Goal: Information Seeking & Learning: Learn about a topic

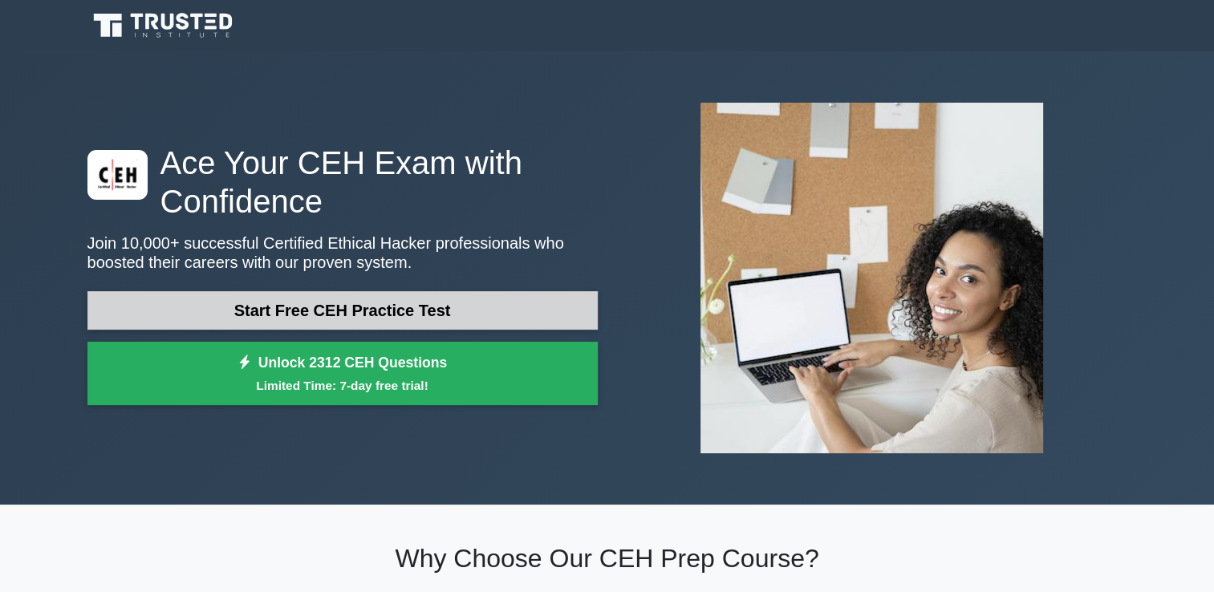
click at [379, 314] on link "Start Free CEH Practice Test" at bounding box center [342, 310] width 510 height 39
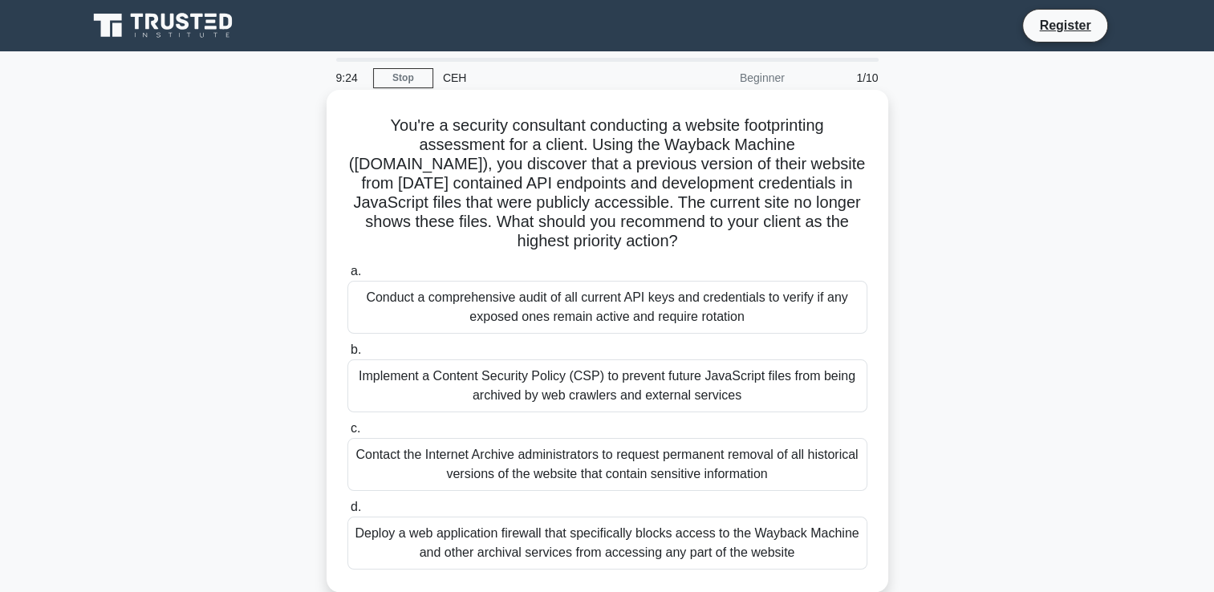
click at [424, 384] on div "Implement a Content Security Policy (CSP) to prevent future JavaScript files fr…" at bounding box center [607, 385] width 520 height 53
click at [347, 355] on input "b. Implement a Content Security Policy (CSP) to prevent future JavaScript files…" at bounding box center [347, 350] width 0 height 10
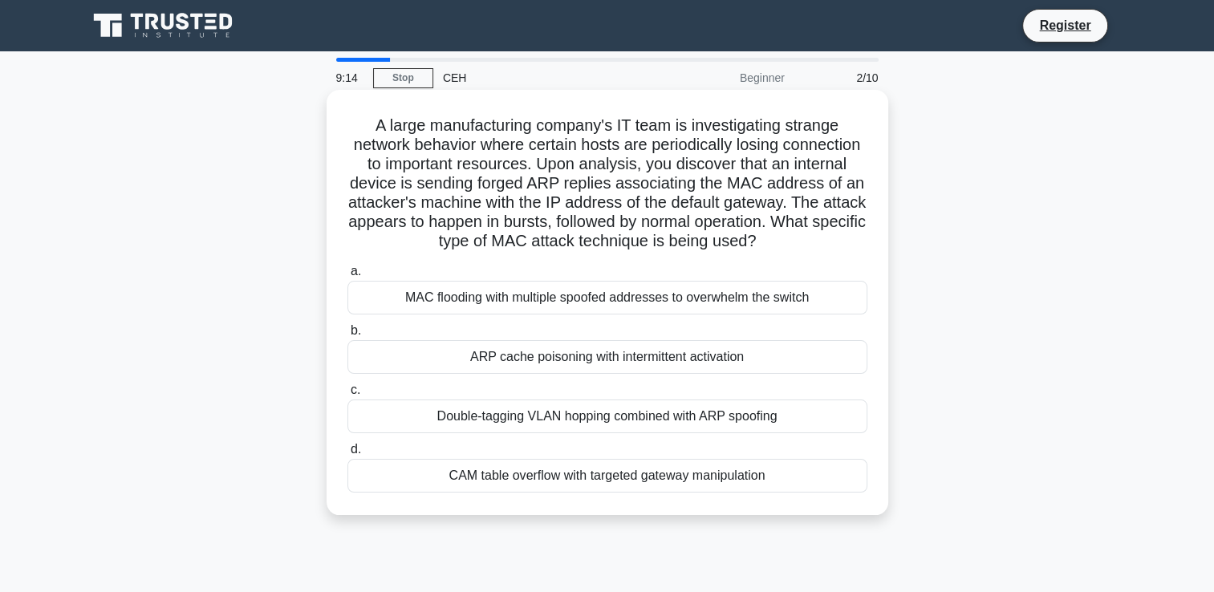
click at [623, 374] on div "ARP cache poisoning with intermittent activation" at bounding box center [607, 357] width 520 height 34
click at [347, 336] on input "b. ARP cache poisoning with intermittent activation" at bounding box center [347, 331] width 0 height 10
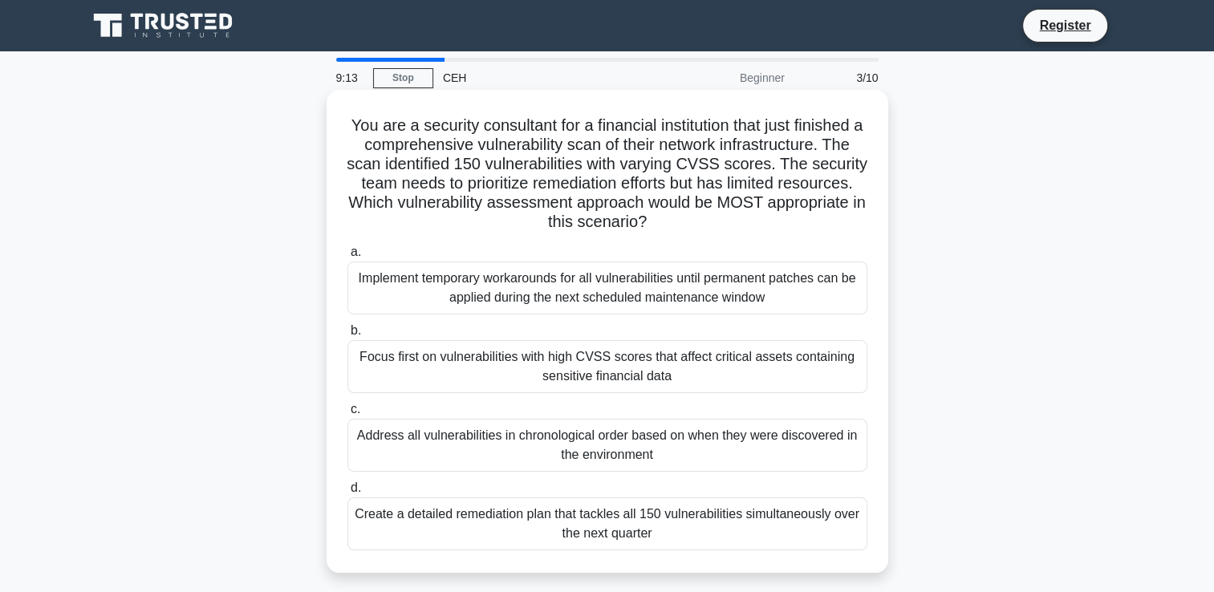
click at [578, 448] on div "Address all vulnerabilities in chronological order based on when they were disc…" at bounding box center [607, 445] width 520 height 53
click at [347, 415] on input "c. Address all vulnerabilities in chronological order based on when they were d…" at bounding box center [347, 409] width 0 height 10
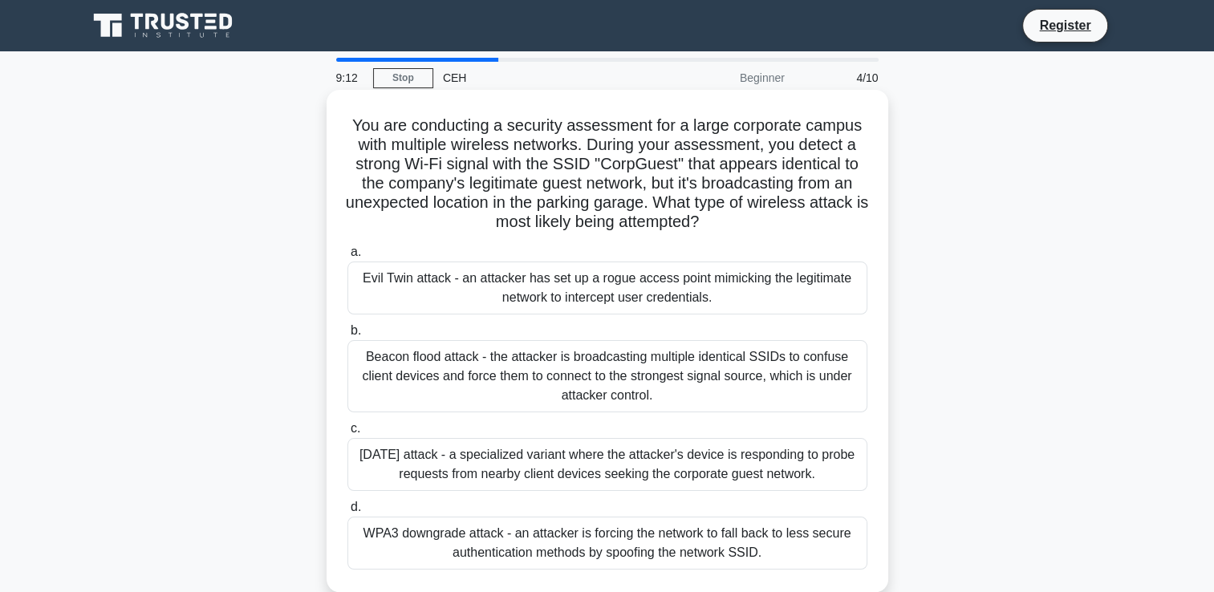
click at [588, 380] on div "Beacon flood attack - the attacker is broadcasting multiple identical SSIDs to …" at bounding box center [607, 376] width 520 height 72
click at [347, 336] on input "b. Beacon flood attack - the attacker is broadcasting multiple identical SSIDs …" at bounding box center [347, 331] width 0 height 10
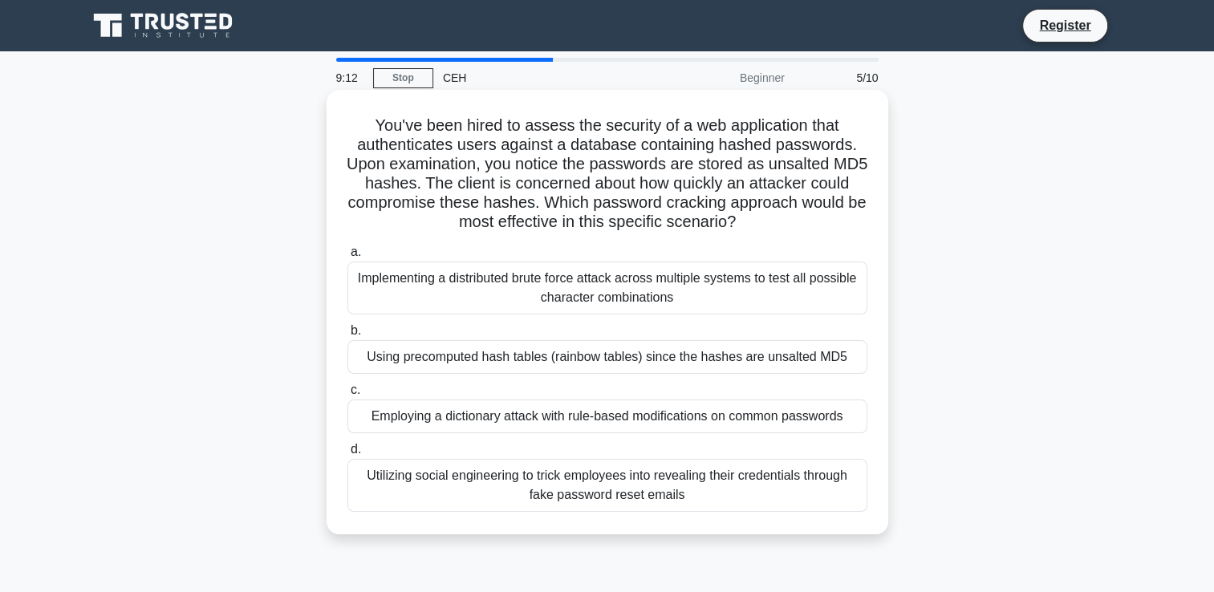
click at [586, 424] on div "Employing a dictionary attack with rule-based modifications on common passwords" at bounding box center [607, 417] width 520 height 34
click at [347, 396] on input "c. Employing a dictionary attack with rule-based modifications on common passwo…" at bounding box center [347, 390] width 0 height 10
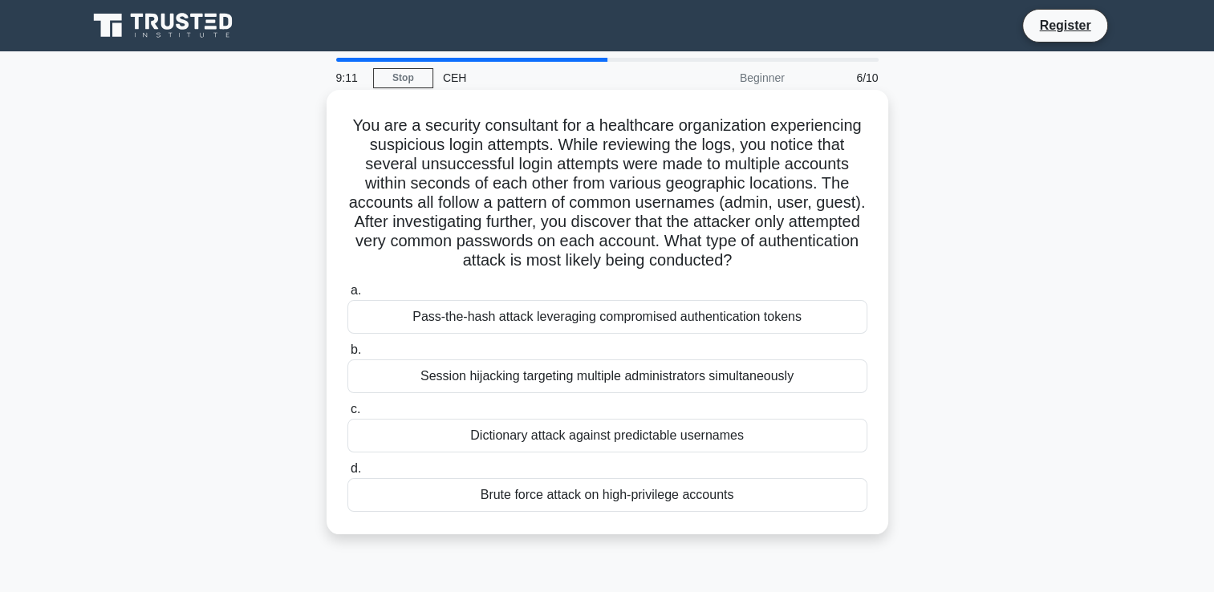
click at [592, 435] on div "Dictionary attack against predictable usernames" at bounding box center [607, 436] width 520 height 34
click at [347, 415] on input "c. Dictionary attack against predictable usernames" at bounding box center [347, 409] width 0 height 10
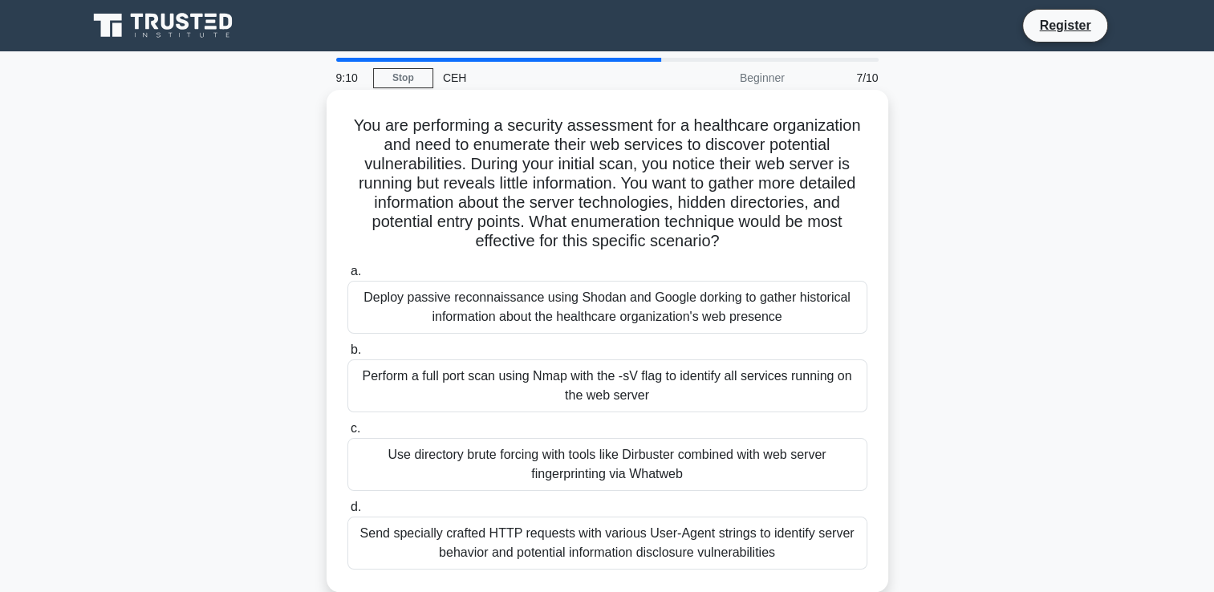
click at [554, 396] on div "Perform a full port scan using Nmap with the -sV flag to identify all services …" at bounding box center [607, 385] width 520 height 53
click at [347, 355] on input "b. Perform a full port scan using Nmap with the -sV flag to identify all servic…" at bounding box center [347, 350] width 0 height 10
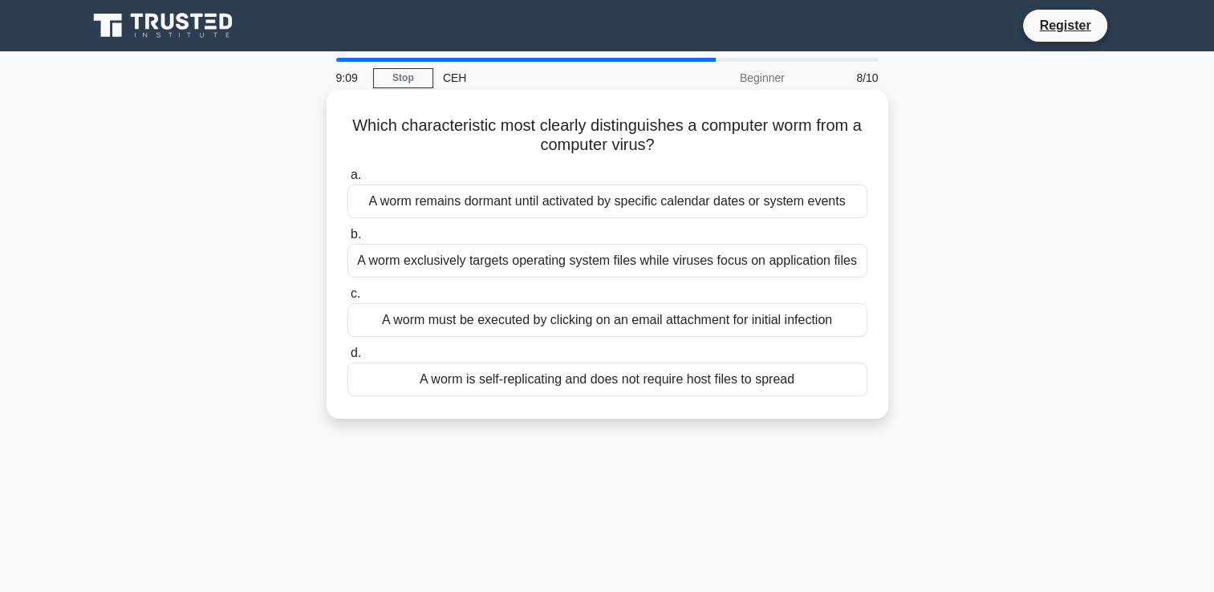
click at [561, 326] on div "A worm must be executed by clicking on an email attachment for initial infection" at bounding box center [607, 320] width 520 height 34
click at [347, 299] on input "c. A worm must be executed by clicking on an email attachment for initial infec…" at bounding box center [347, 294] width 0 height 10
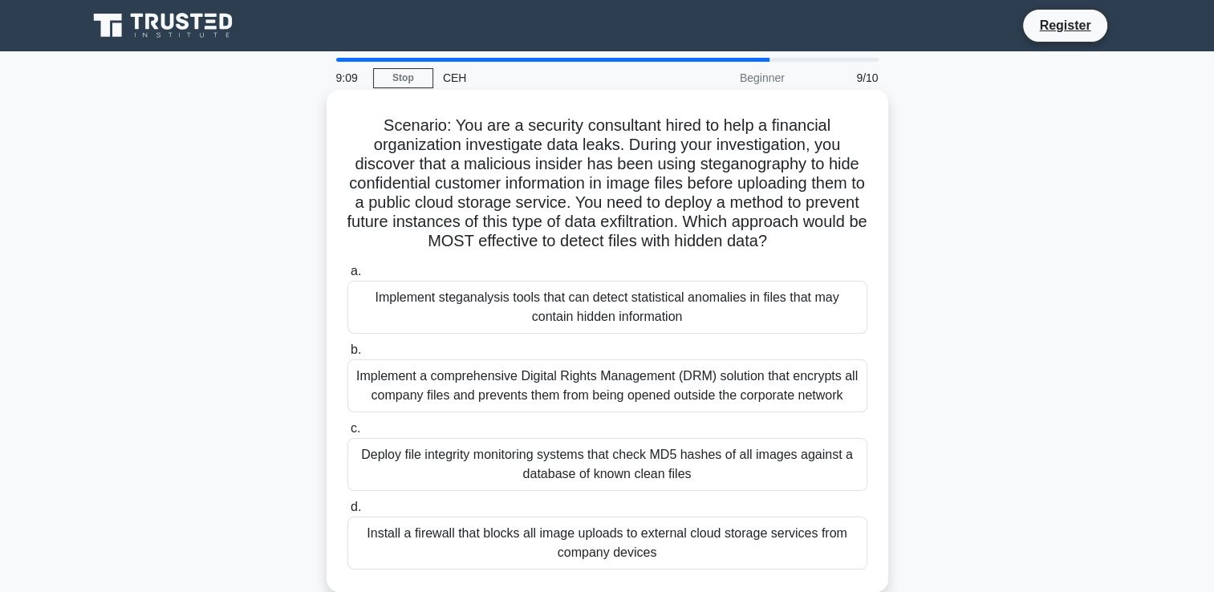
click at [555, 289] on div "Implement steganalysis tools that can detect statistical anomalies in files tha…" at bounding box center [607, 307] width 520 height 53
click at [347, 277] on input "a. Implement steganalysis tools that can detect statistical anomalies in files …" at bounding box center [347, 271] width 0 height 10
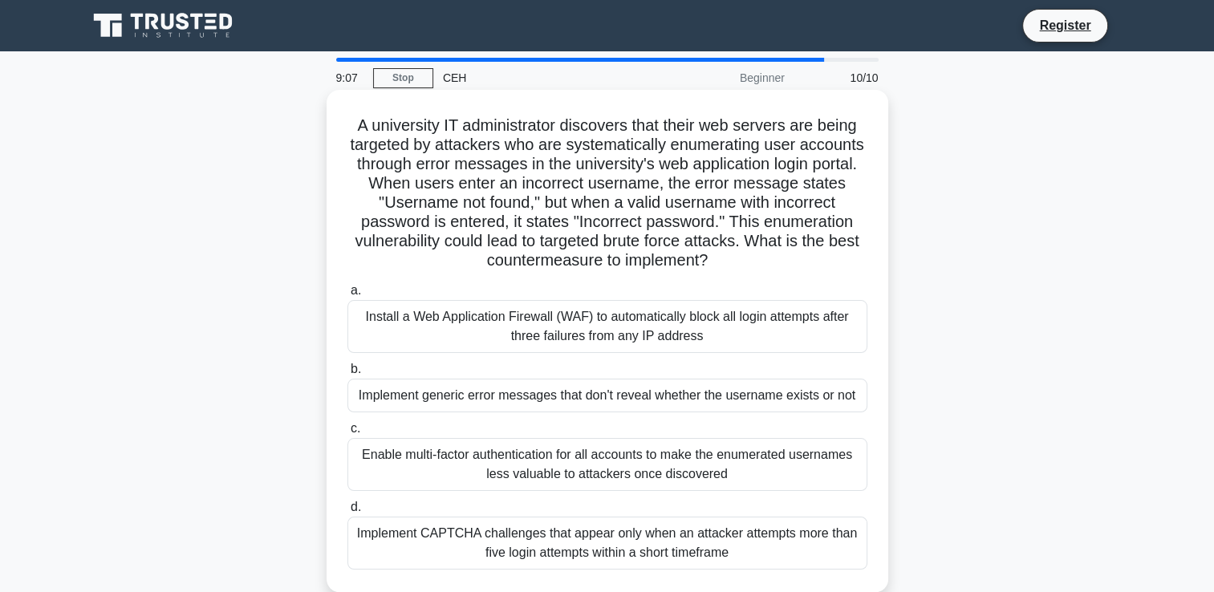
click at [556, 329] on div "Install a Web Application Firewall (WAF) to automatically block all login attem…" at bounding box center [607, 326] width 520 height 53
click at [347, 296] on input "a. Install a Web Application Firewall (WAF) to automatically block all login at…" at bounding box center [347, 291] width 0 height 10
